Goal: Information Seeking & Learning: Learn about a topic

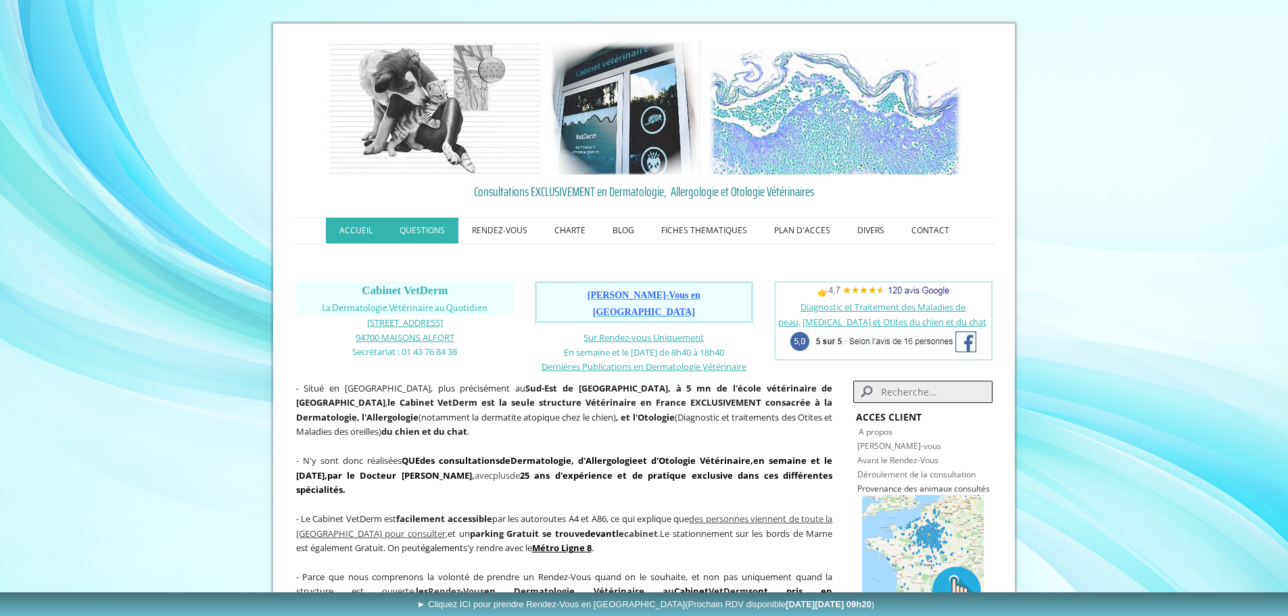
click at [420, 228] on link "QUESTIONS" at bounding box center [422, 231] width 72 height 26
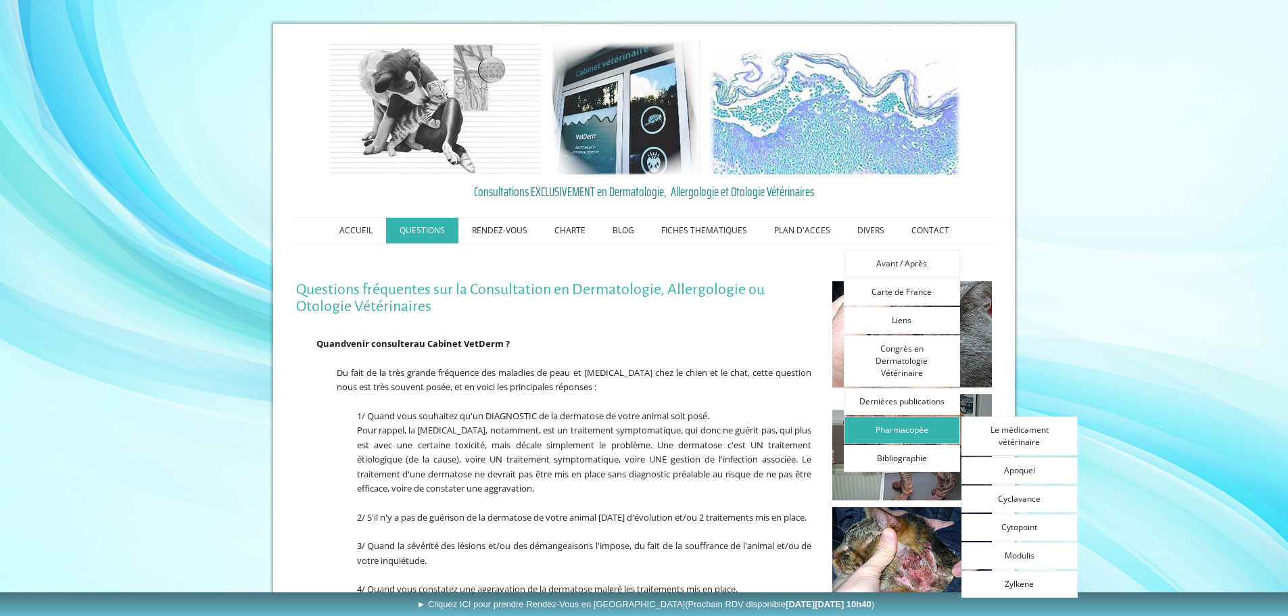
click at [888, 430] on link "Pharmacopée" at bounding box center [902, 429] width 116 height 27
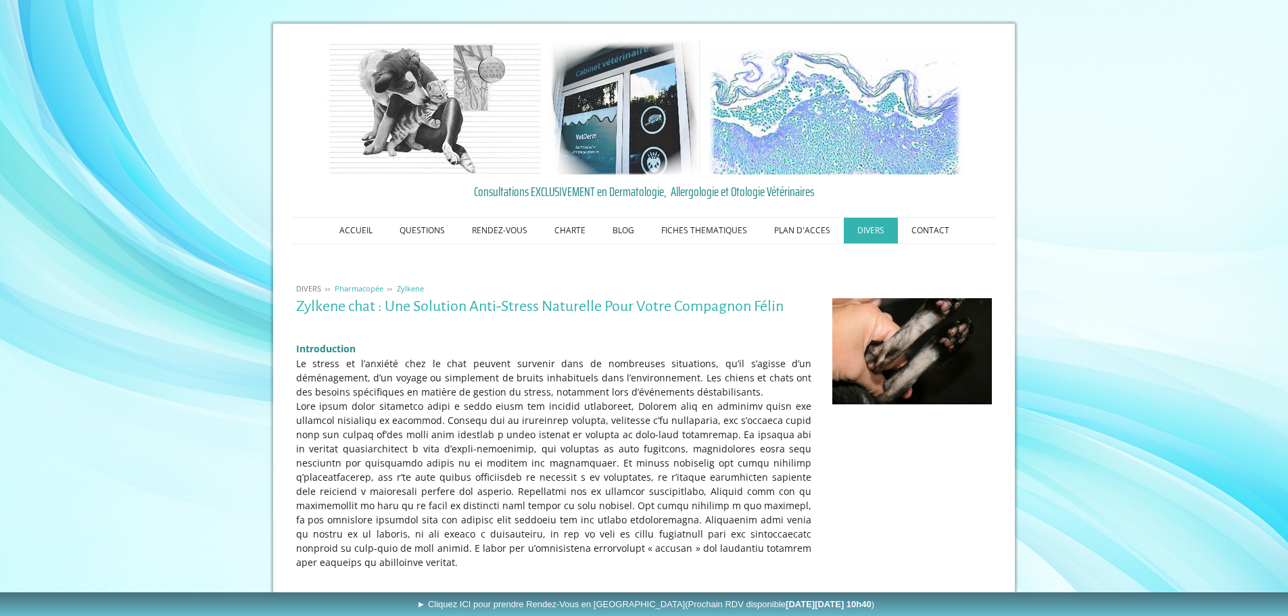
click at [362, 290] on span "Pharmacopée" at bounding box center [359, 288] width 49 height 10
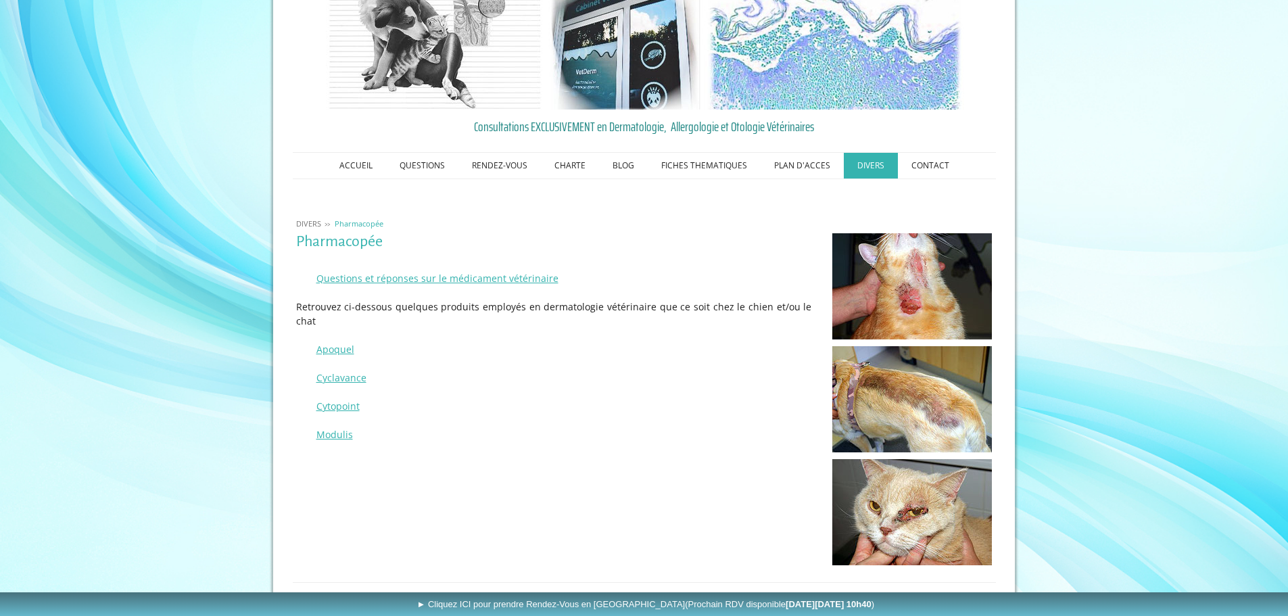
scroll to position [124, 0]
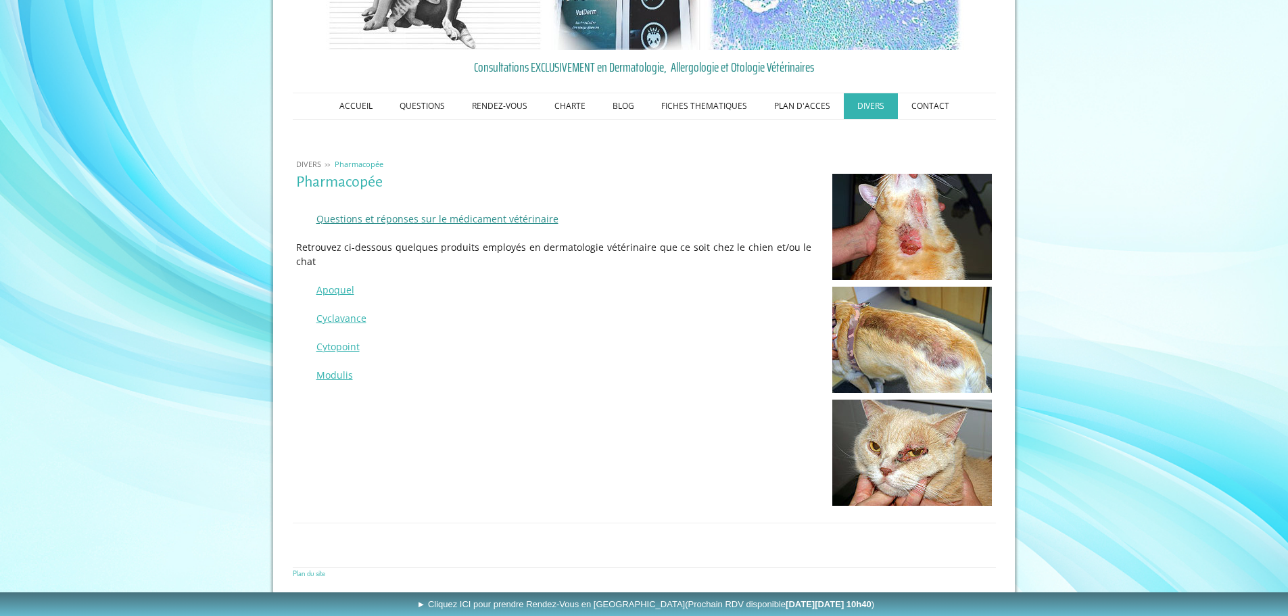
click at [463, 220] on link "Questions et réponses sur le médicament vétérinaire" at bounding box center [437, 218] width 242 height 13
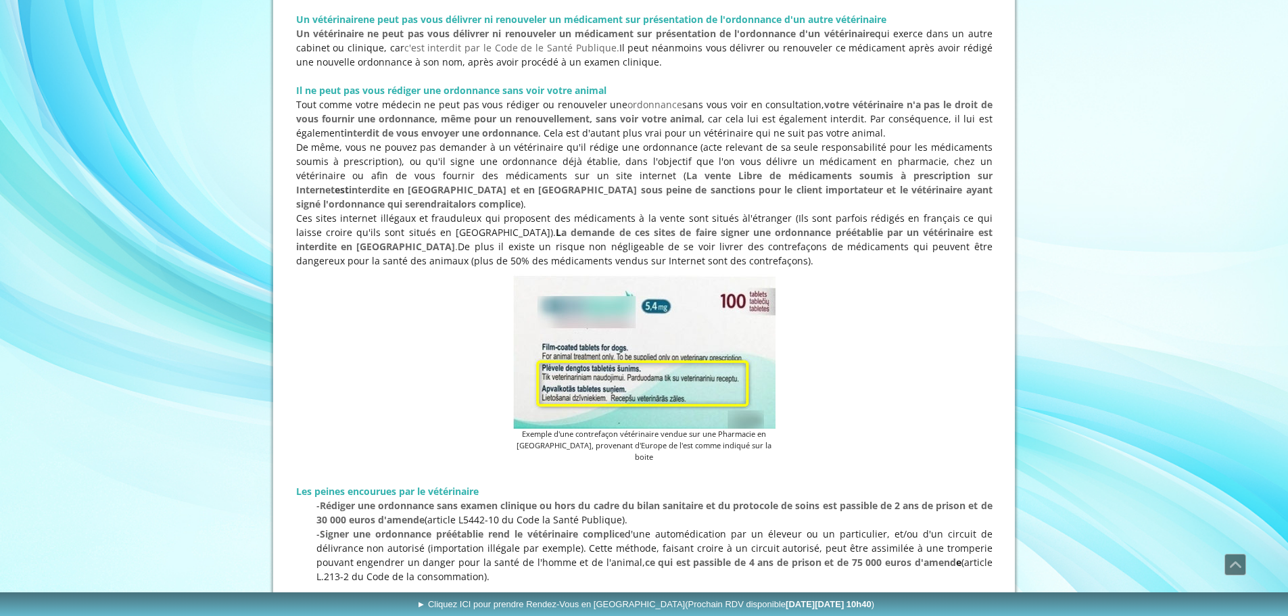
scroll to position [26, 0]
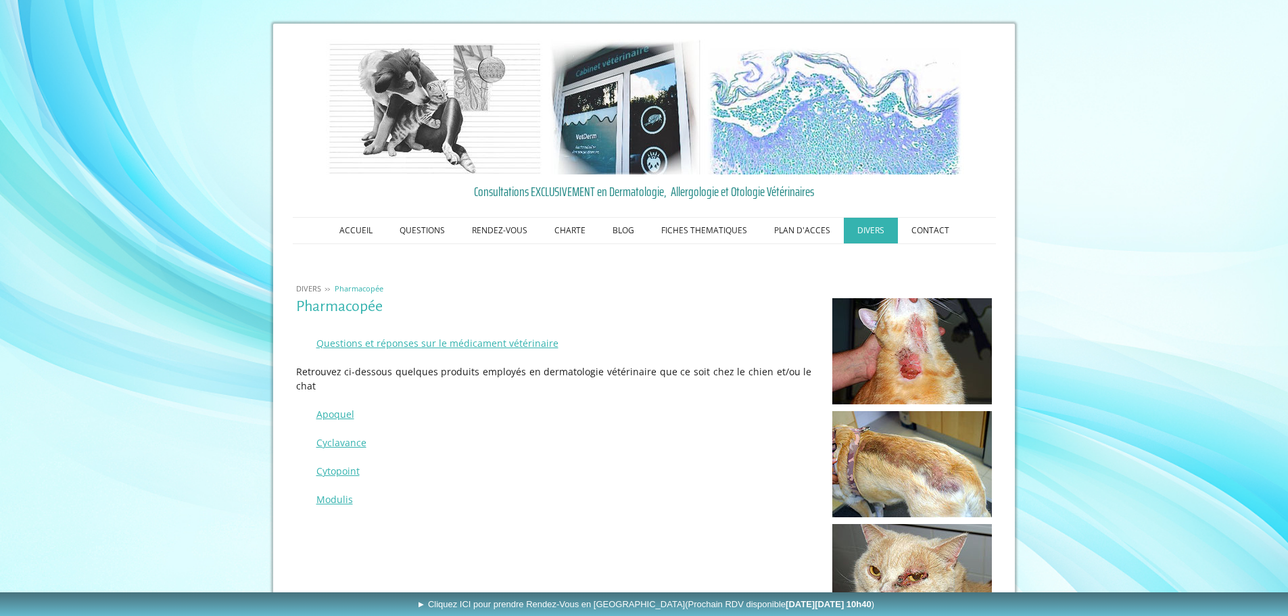
scroll to position [124, 0]
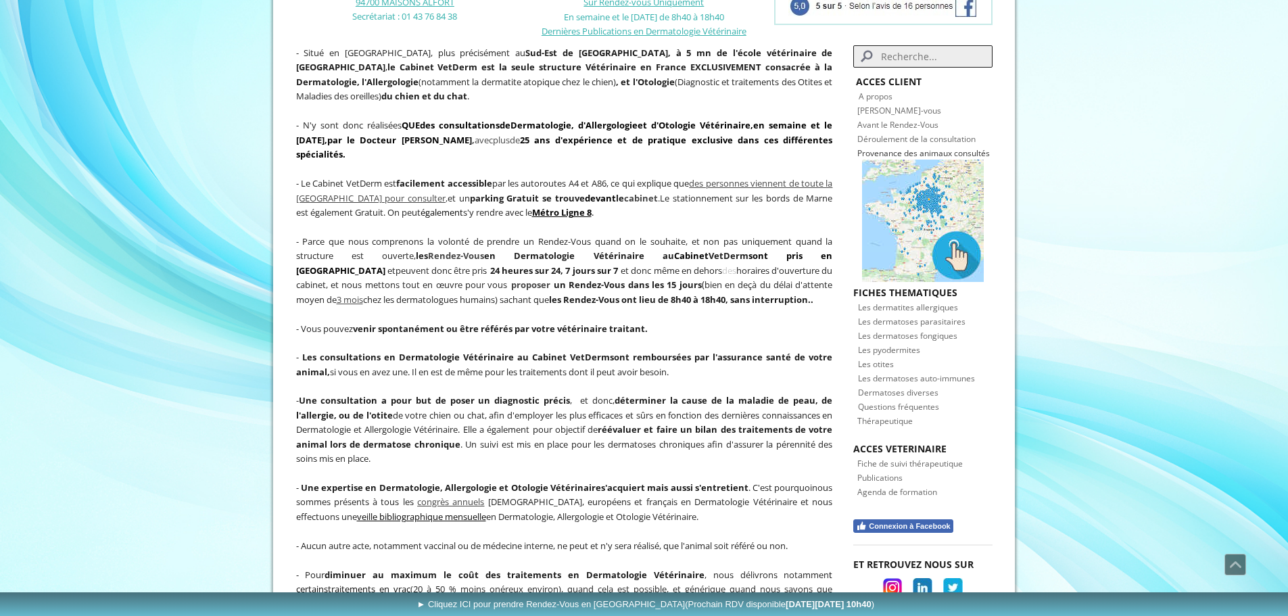
scroll to position [135, 0]
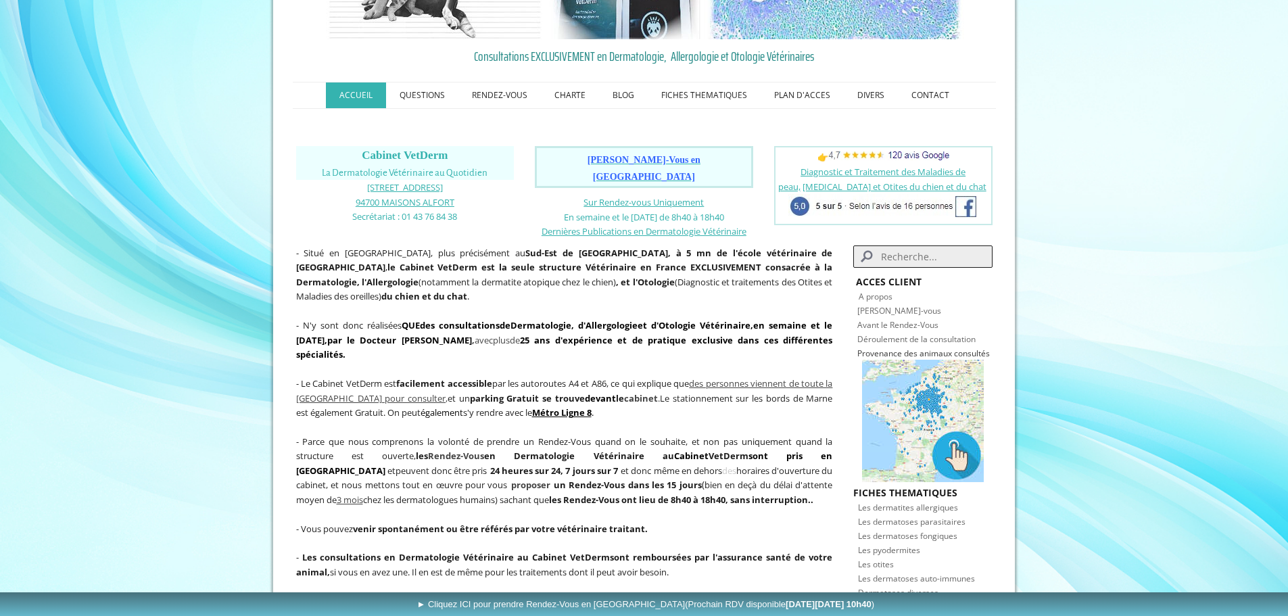
click at [904, 275] on strong "ACCES CLIENT" at bounding box center [889, 281] width 66 height 13
click at [902, 275] on strong "ACCES CLIENT" at bounding box center [889, 281] width 66 height 13
click at [944, 245] on input "Search" at bounding box center [922, 256] width 139 height 22
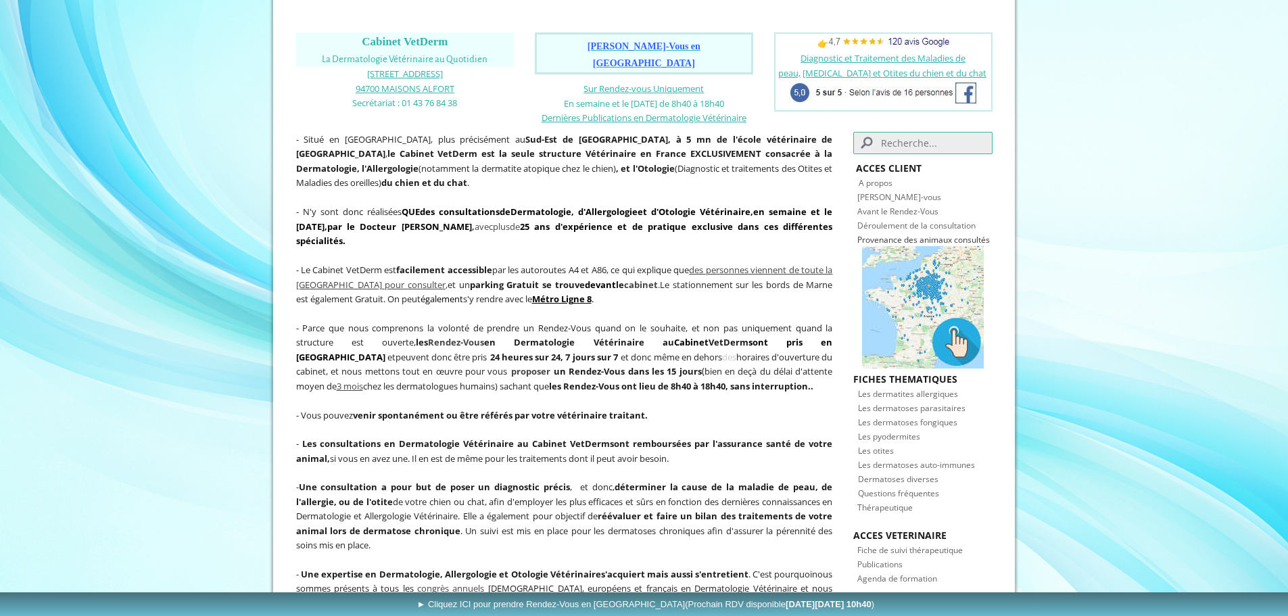
scroll to position [270, 0]
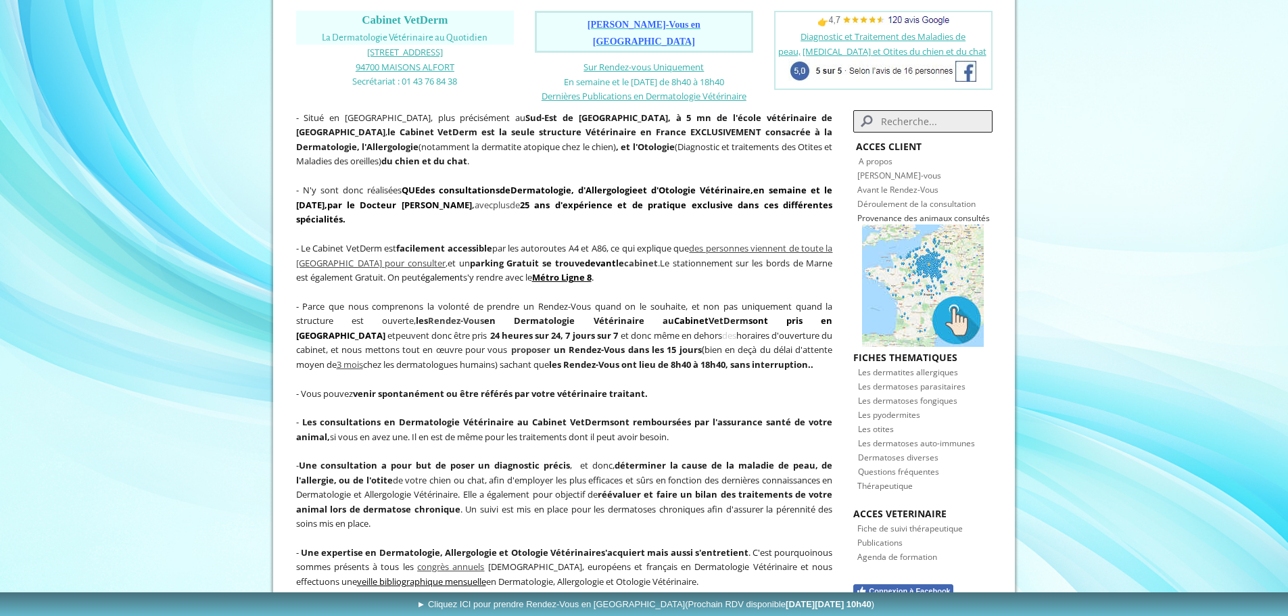
click at [902, 507] on strong "ACCES VETERINAIRE" at bounding box center [899, 513] width 93 height 13
click at [912, 351] on strong "FICHES THEMATIQUES" at bounding box center [905, 357] width 104 height 13
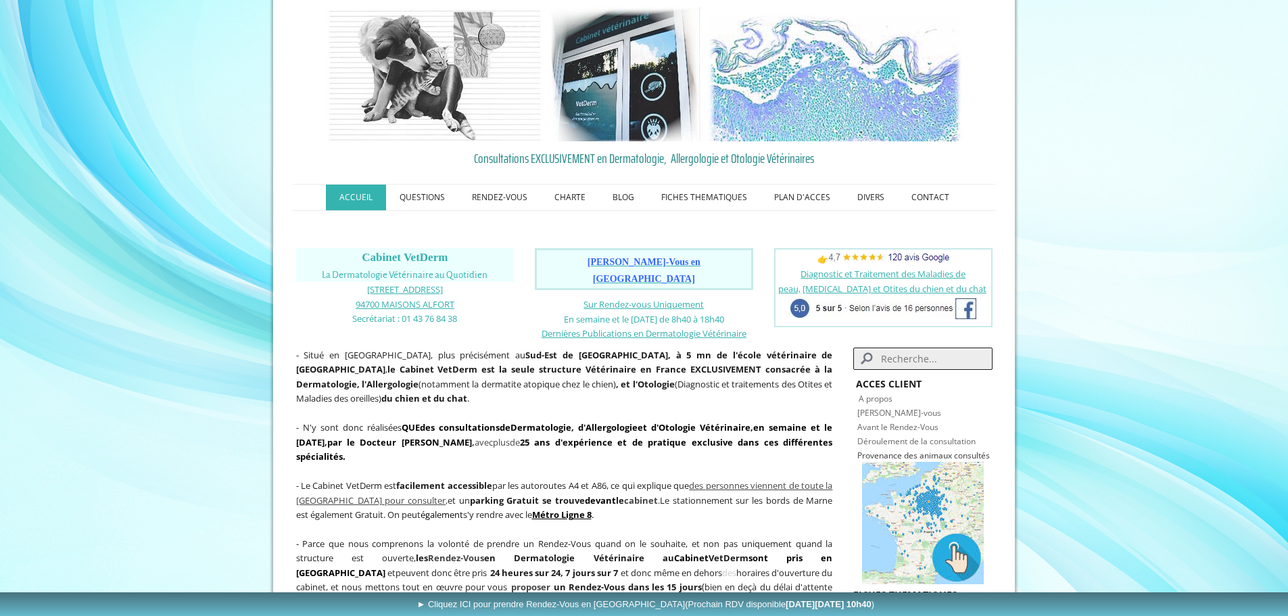
scroll to position [0, 0]
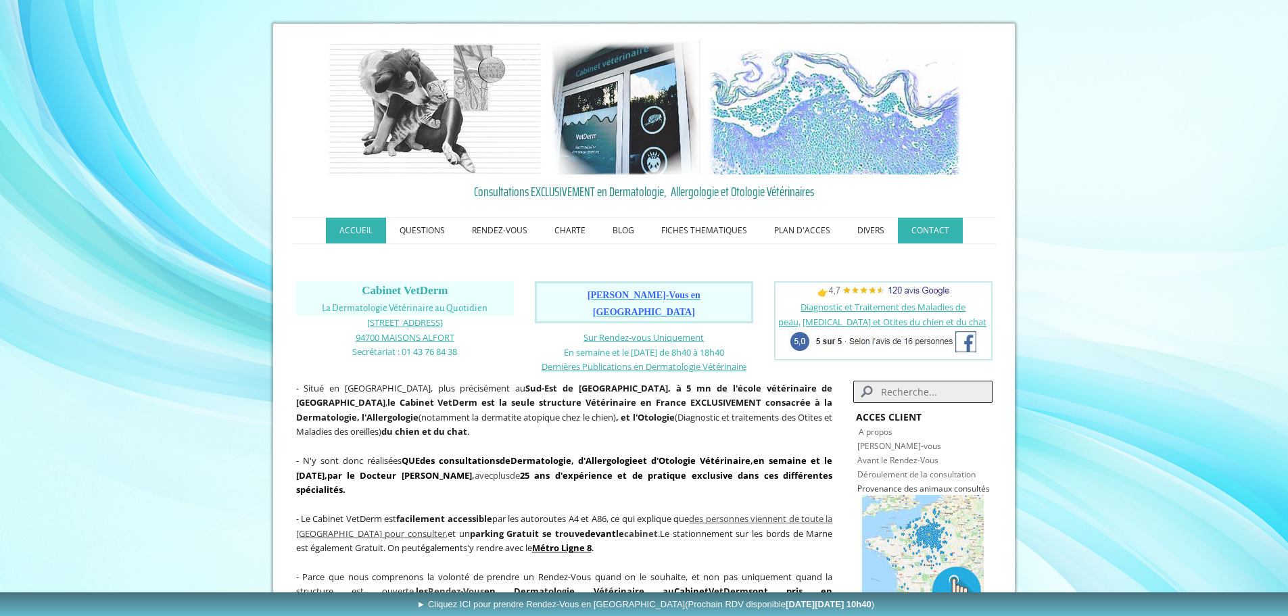
click at [940, 227] on link "CONTACT" at bounding box center [930, 231] width 65 height 26
